Goal: Find specific page/section: Find specific page/section

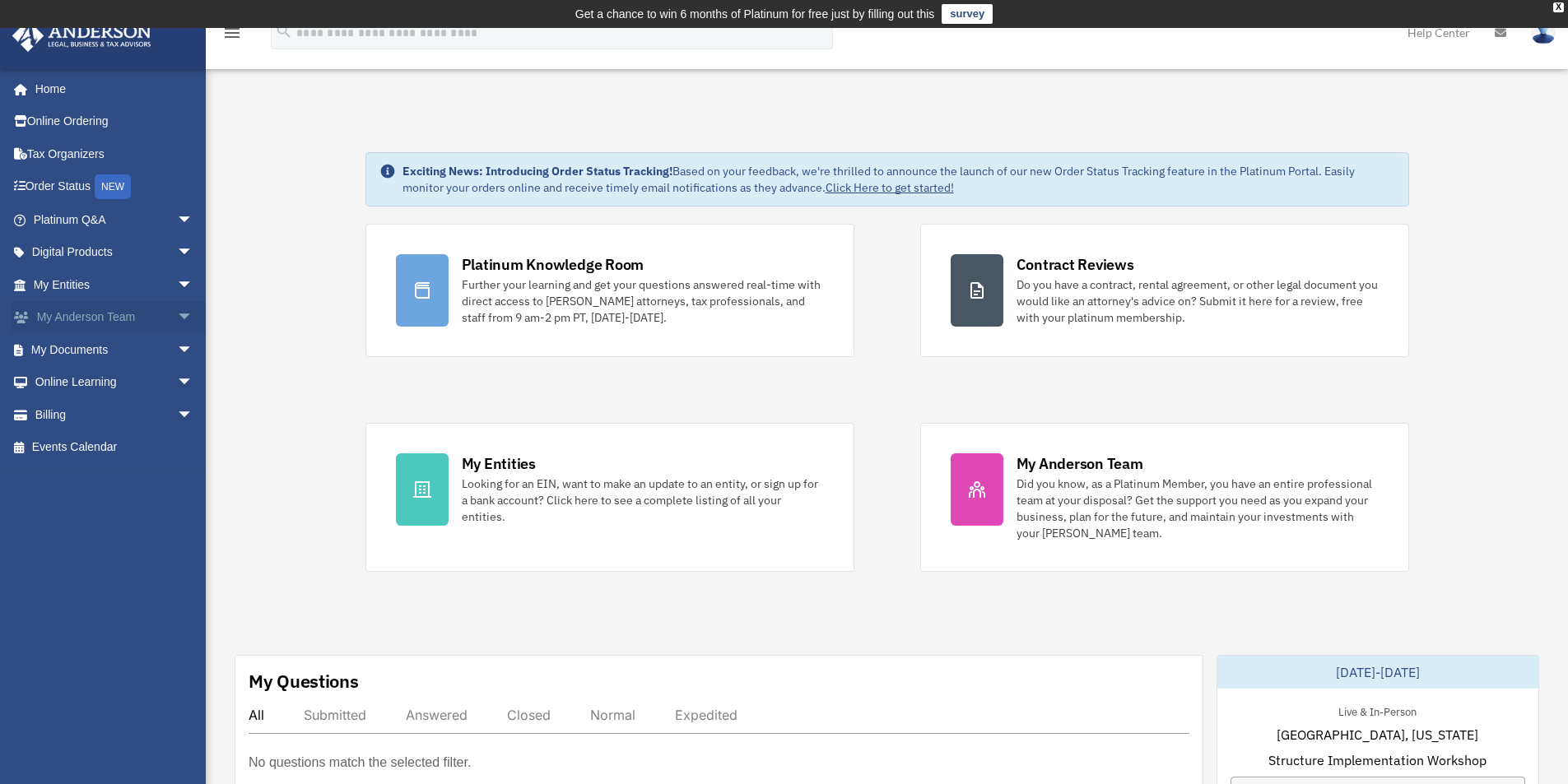
click at [177, 321] on span "arrow_drop_down" at bounding box center [193, 317] width 33 height 34
click at [177, 443] on span "arrow_drop_down" at bounding box center [193, 447] width 33 height 34
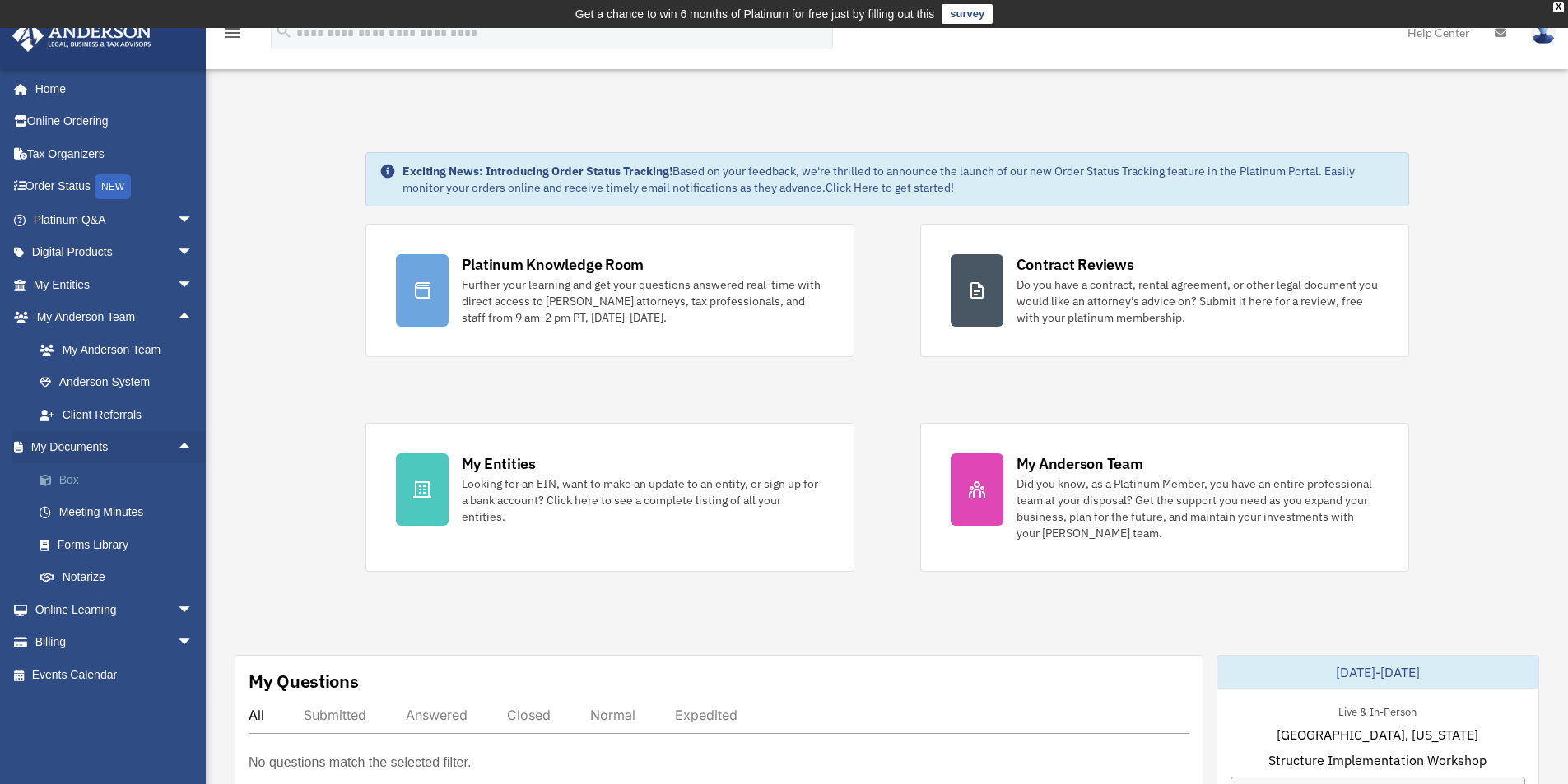
click at [76, 481] on link "Box" at bounding box center [120, 479] width 195 height 33
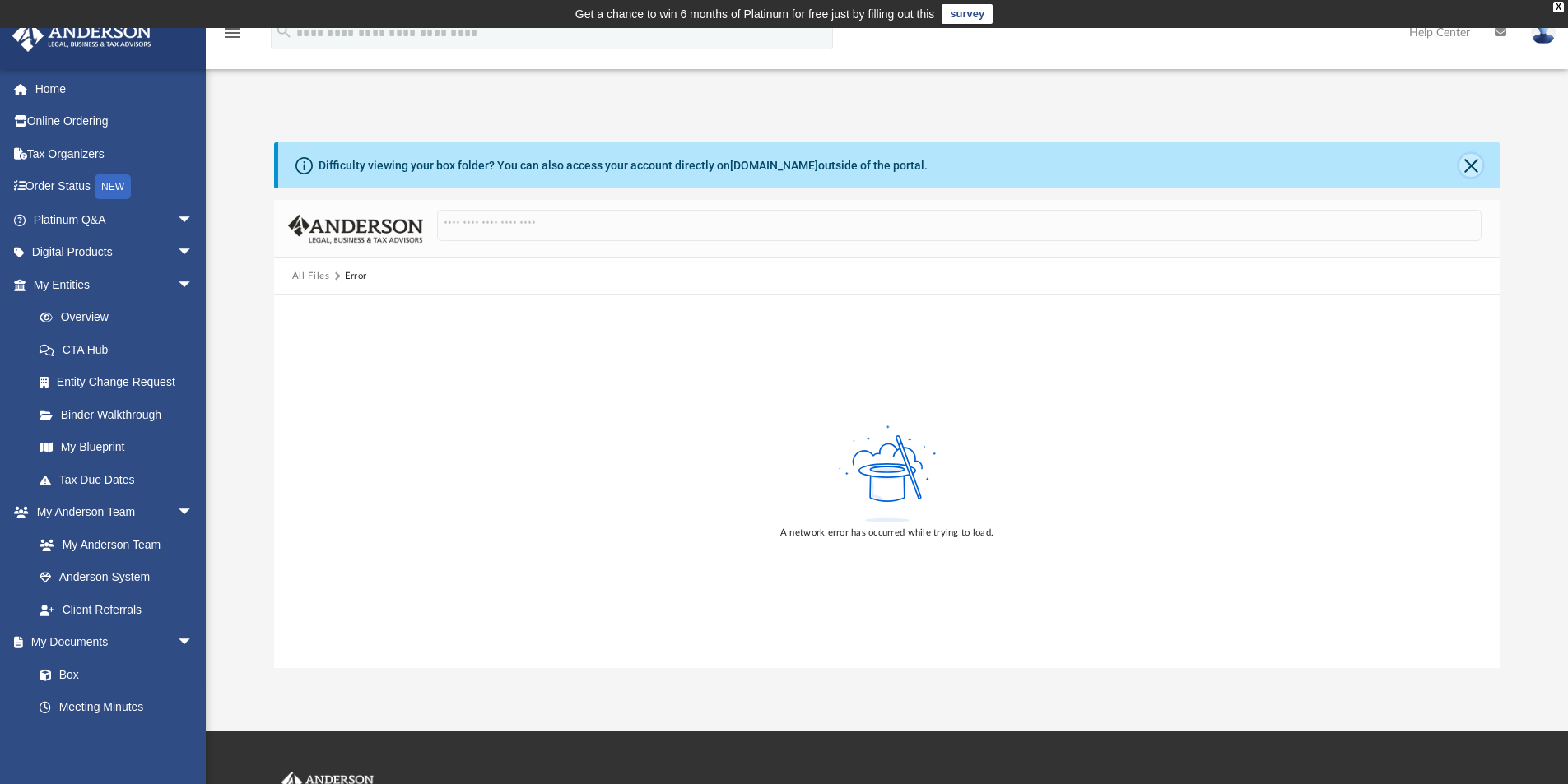
click at [1474, 165] on button "Close" at bounding box center [1471, 166] width 23 height 23
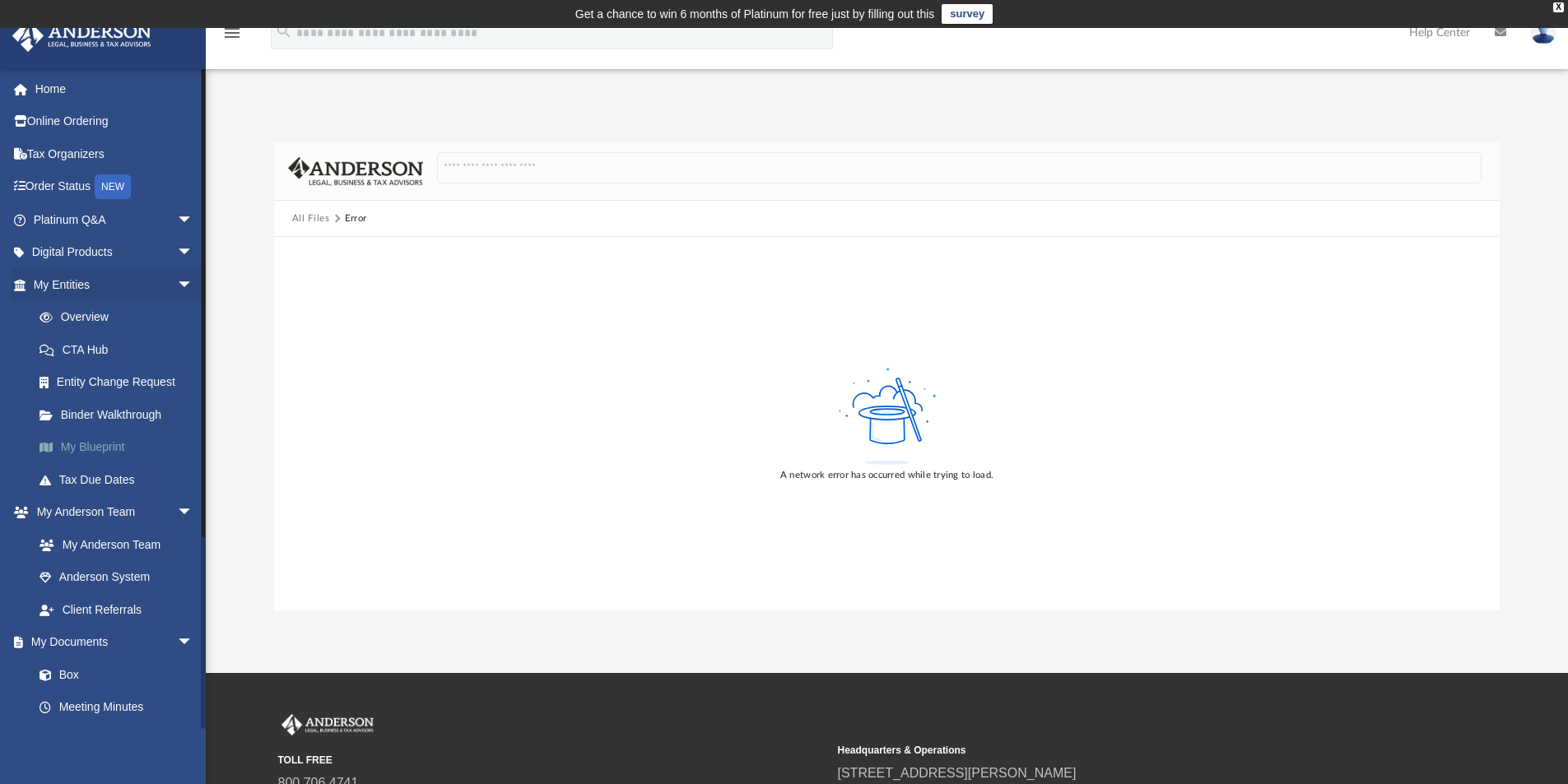
click at [111, 444] on link "My Blueprint" at bounding box center [120, 447] width 195 height 33
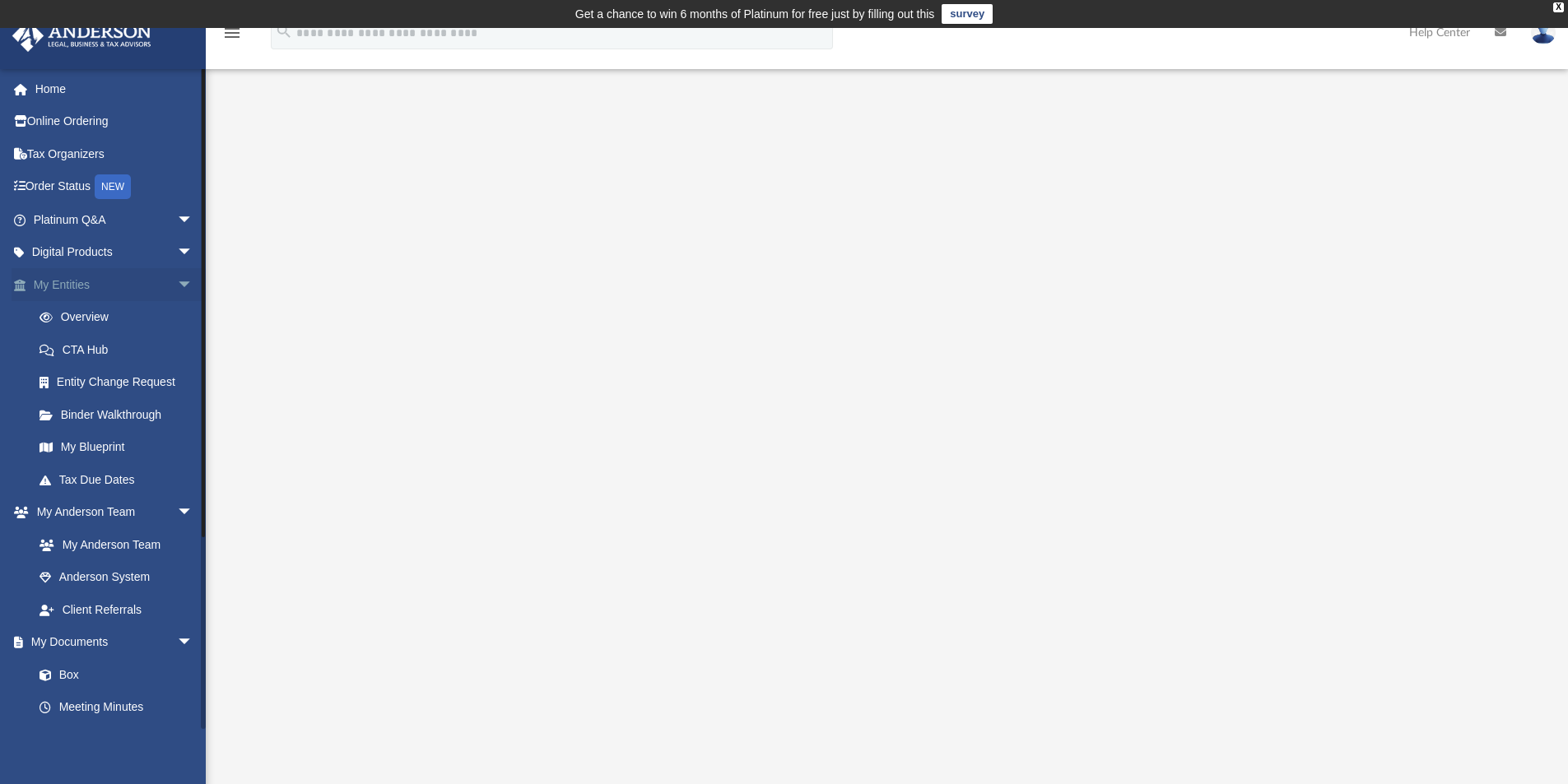
click at [177, 283] on span "arrow_drop_down" at bounding box center [193, 284] width 33 height 34
click at [60, 473] on link "Box" at bounding box center [120, 479] width 195 height 33
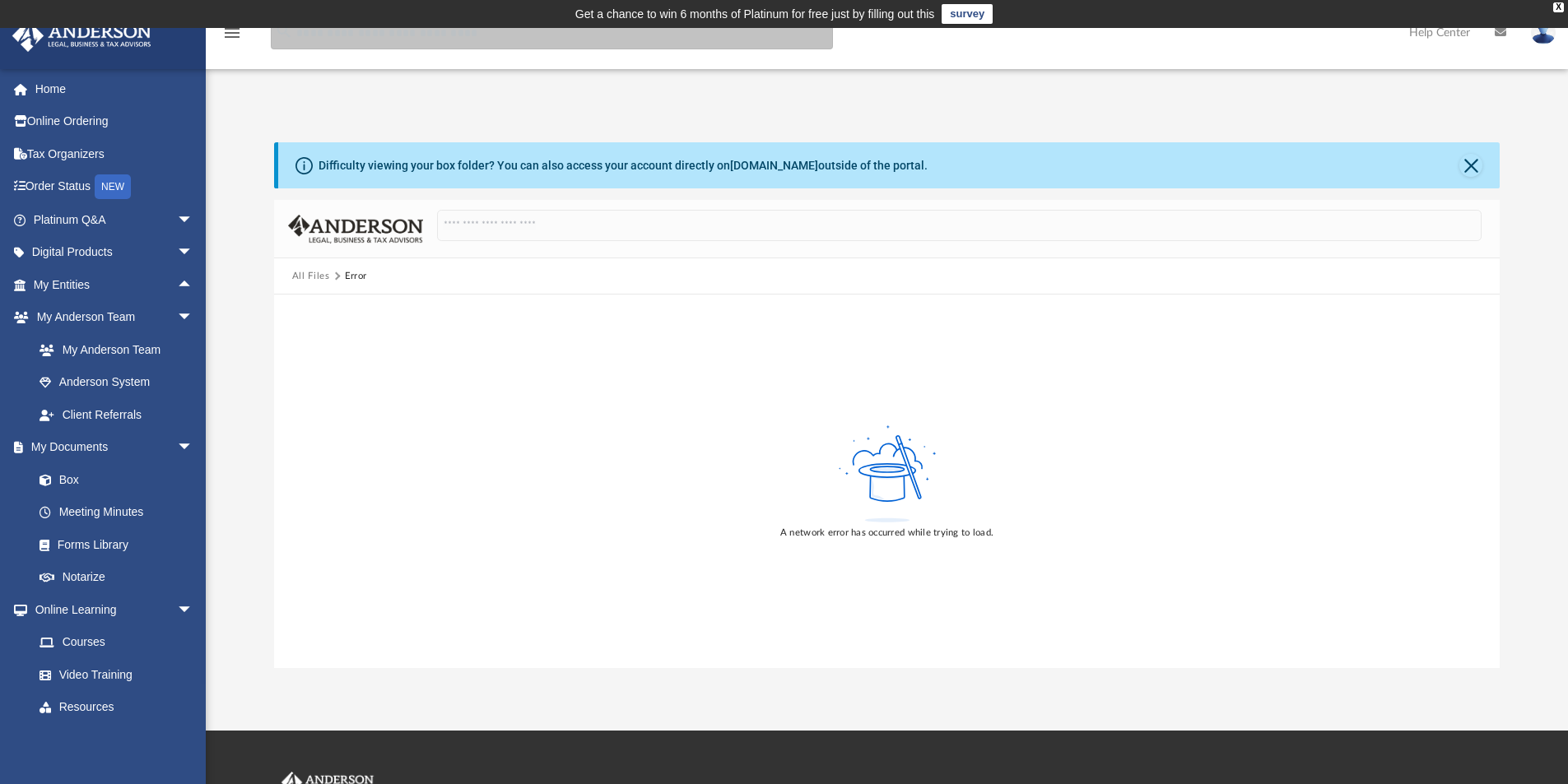
click at [360, 42] on input "search" at bounding box center [551, 33] width 562 height 33
type input "*******"
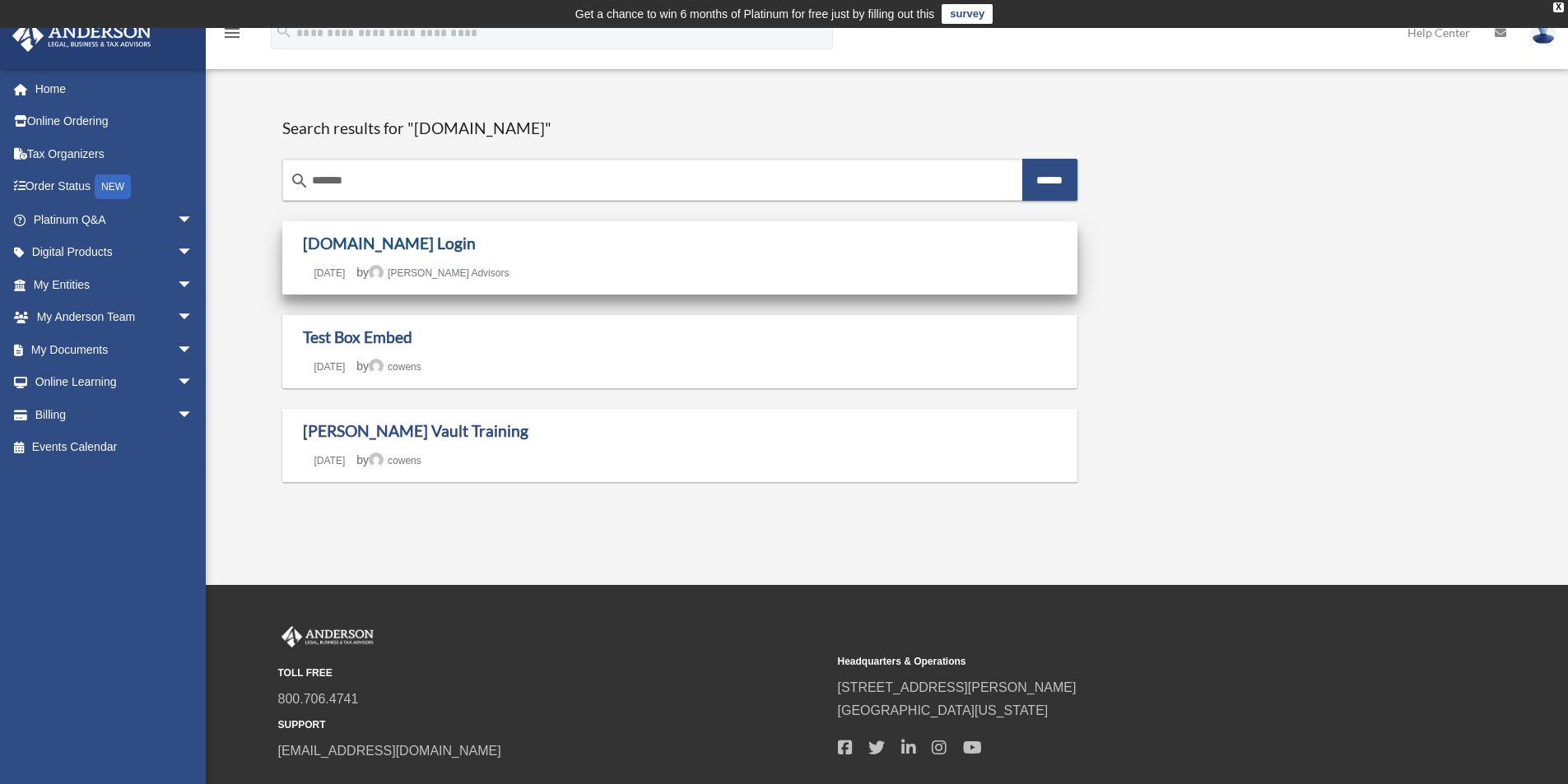
click at [369, 241] on link "Box.com Login" at bounding box center [389, 243] width 173 height 18
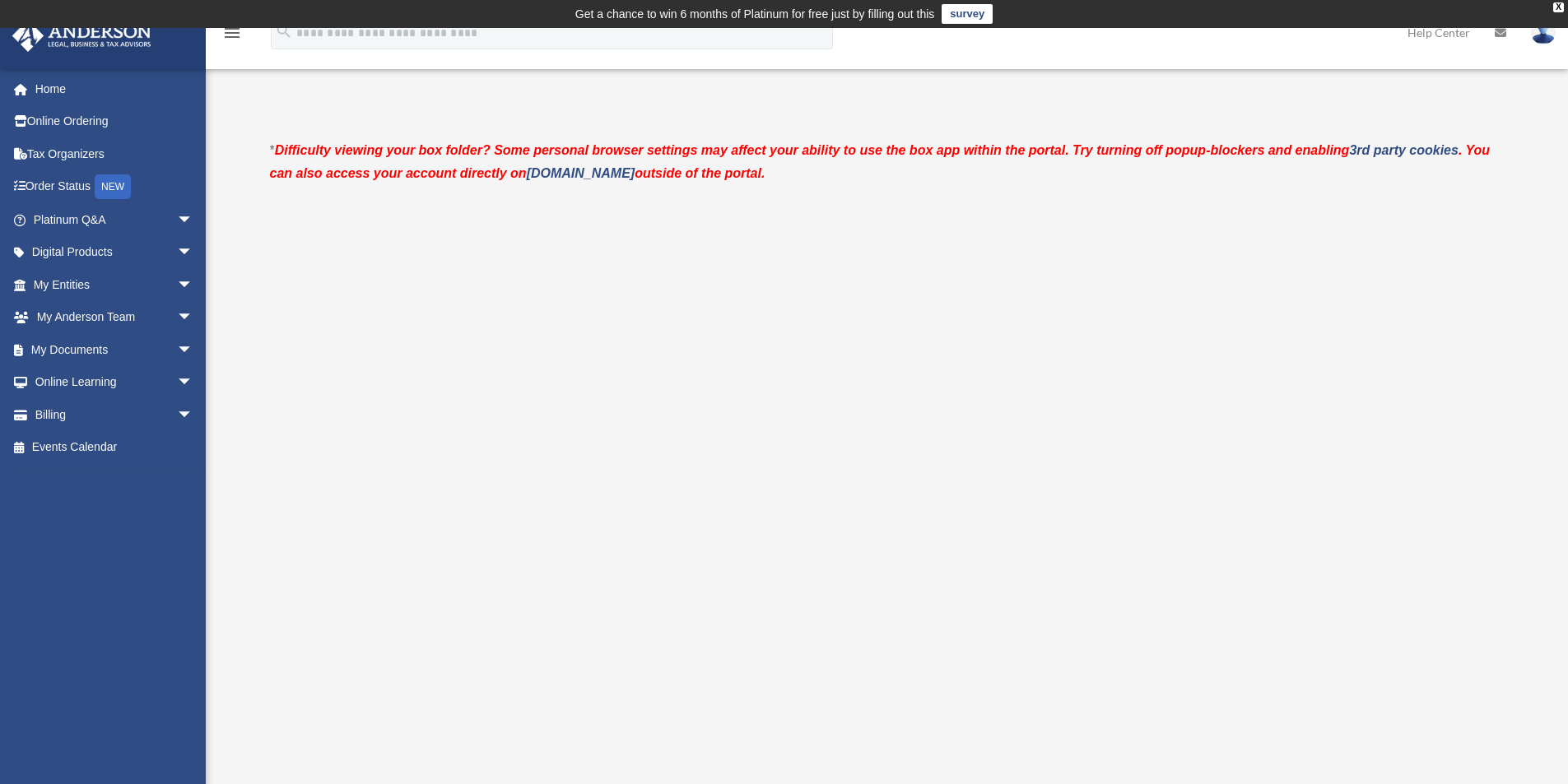
click at [234, 32] on icon "menu" at bounding box center [232, 33] width 19 height 19
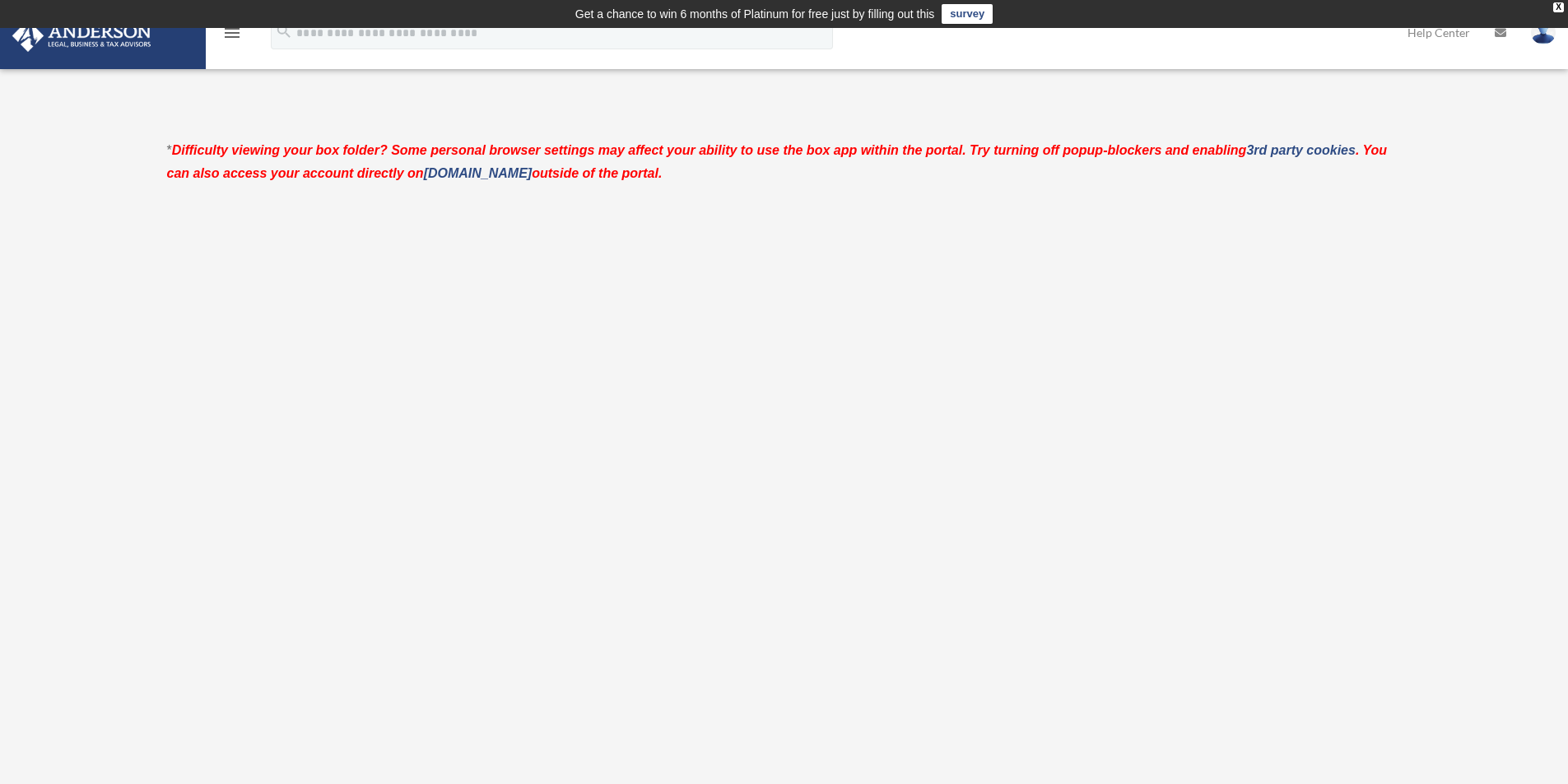
click at [232, 35] on icon "menu" at bounding box center [232, 33] width 19 height 19
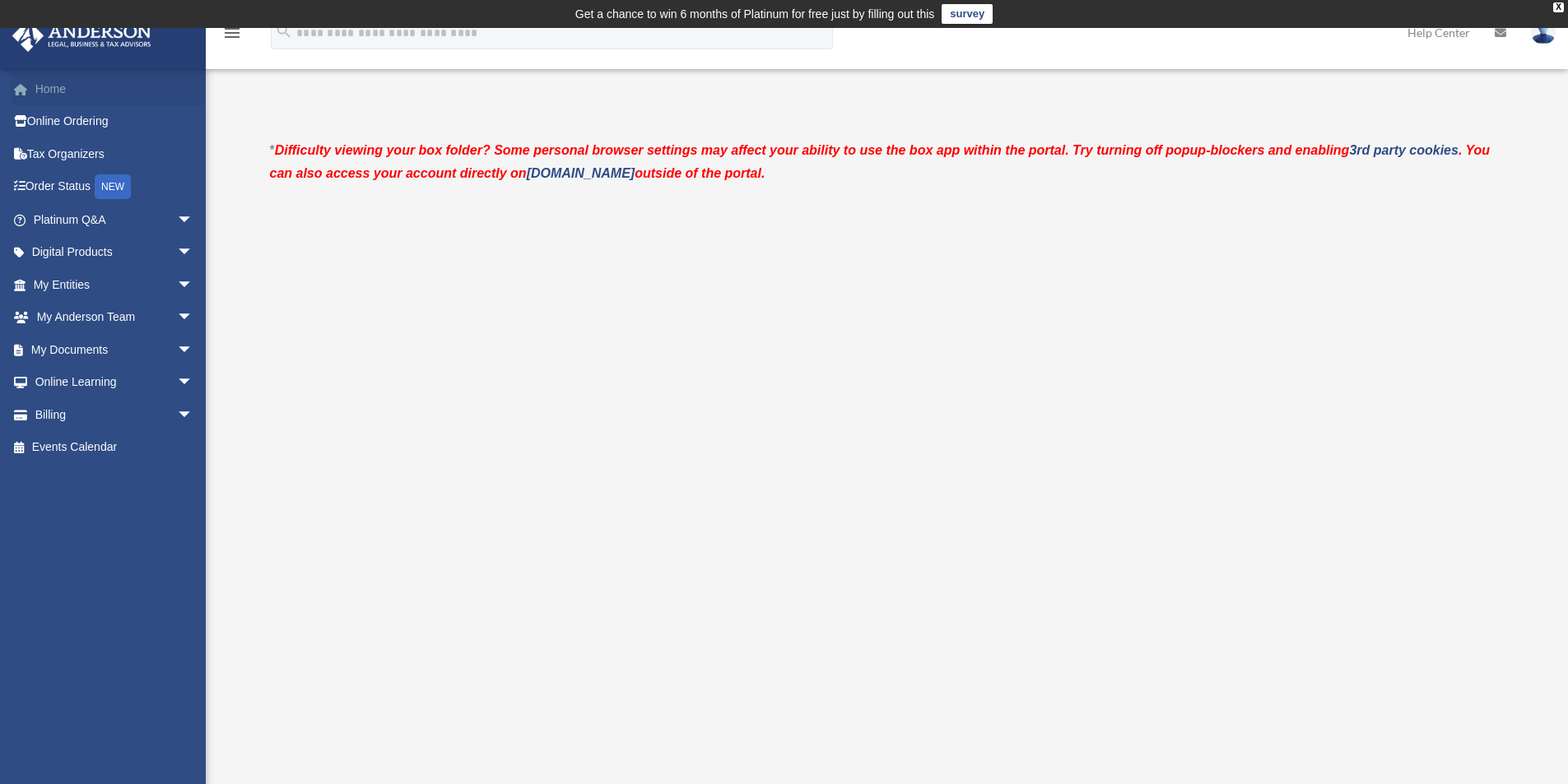
click at [49, 95] on link "Home" at bounding box center [115, 89] width 207 height 33
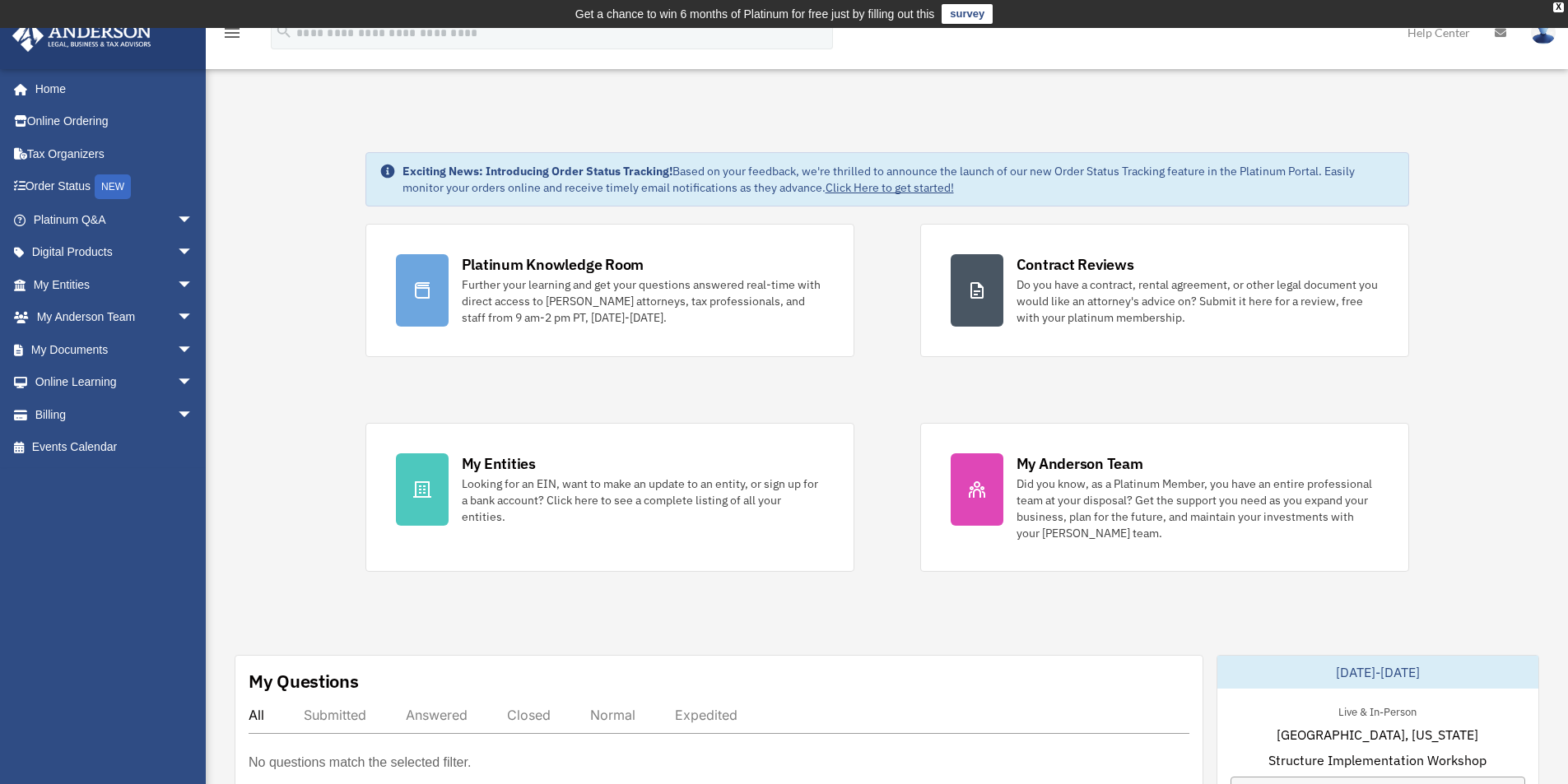
click at [1543, 35] on img at bounding box center [1543, 32] width 24 height 24
click at [1493, 36] on link at bounding box center [1500, 32] width 36 height 65
